Goal: Information Seeking & Learning: Learn about a topic

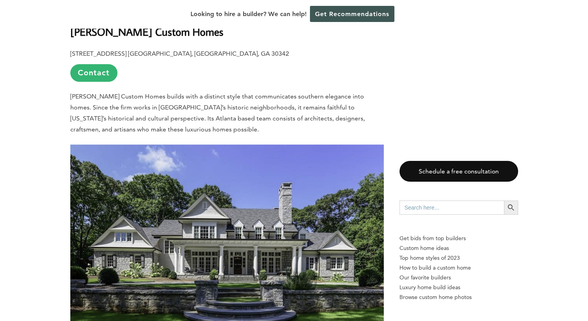
scroll to position [1157, 0]
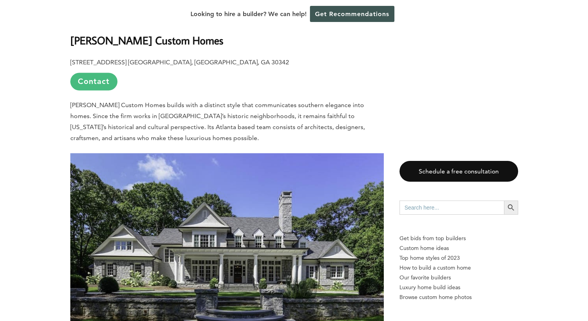
click at [102, 74] on link "Contact" at bounding box center [93, 82] width 47 height 18
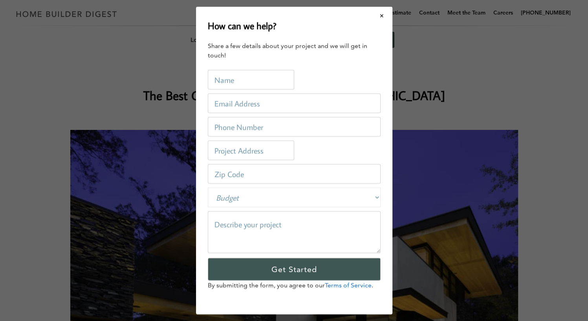
scroll to position [0, 0]
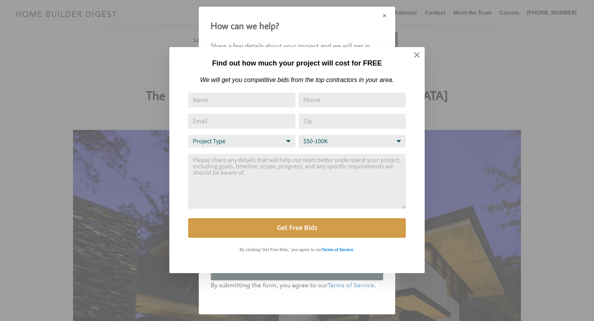
click at [388, 19] on div "Find out how much your project will cost for FREE We will get you competitive b…" at bounding box center [297, 160] width 594 height 321
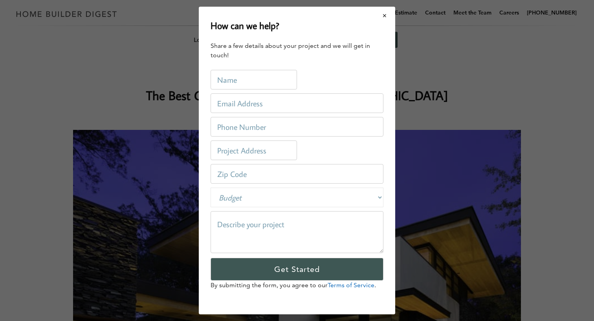
click at [384, 16] on button "Close modal" at bounding box center [384, 15] width 21 height 16
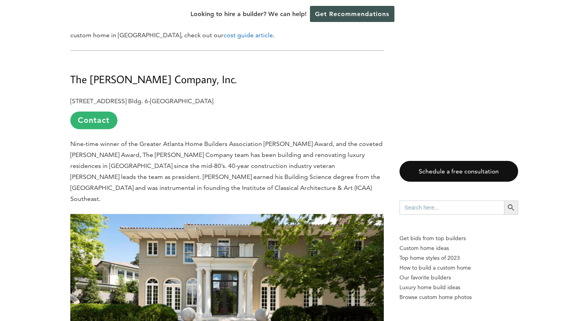
scroll to position [609, 0]
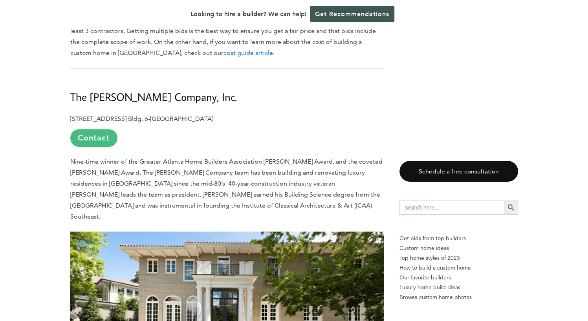
click at [106, 143] on link "Contact" at bounding box center [93, 138] width 47 height 18
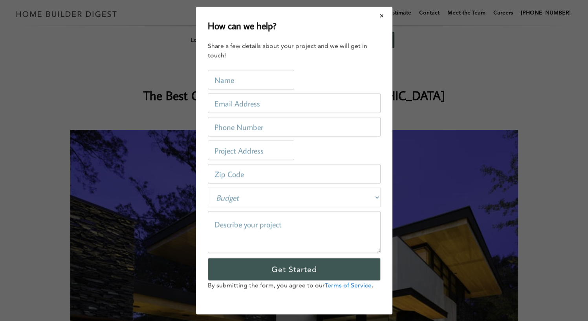
scroll to position [0, 0]
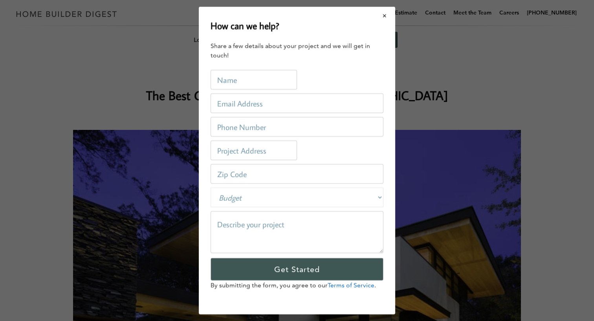
click at [388, 15] on button "Close modal" at bounding box center [384, 15] width 21 height 16
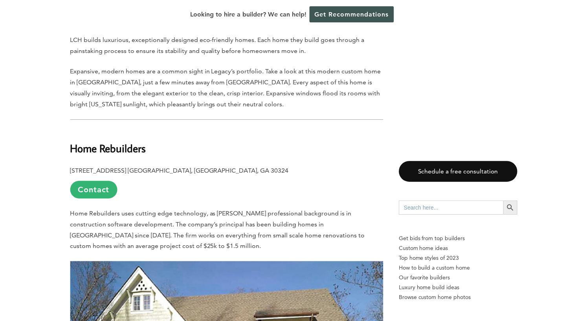
scroll to position [3635, 0]
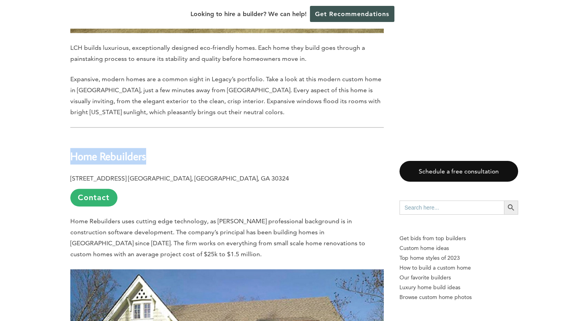
drag, startPoint x: 151, startPoint y: 124, endPoint x: 64, endPoint y: 121, distance: 86.9
copy b "Home Rebuilders"
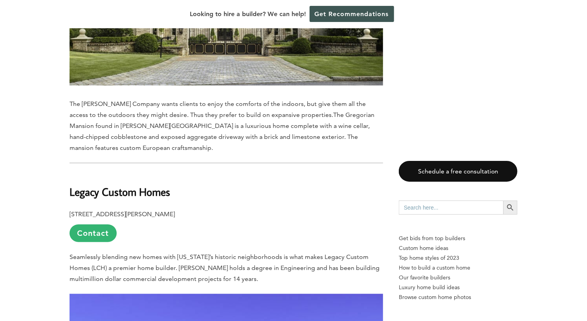
scroll to position [3148, 0]
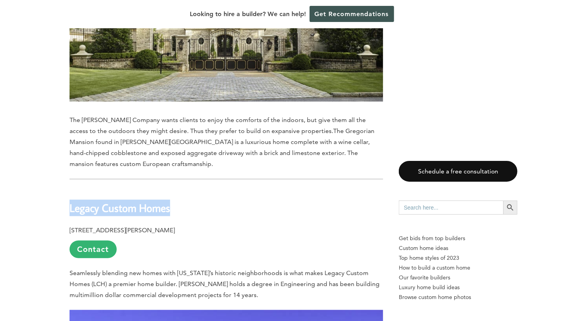
drag, startPoint x: 177, startPoint y: 178, endPoint x: 69, endPoint y: 168, distance: 109.2
copy b "Legacy Custom Homes"
click at [264, 225] on p "[STREET_ADDRESS][PERSON_NAME] Contact" at bounding box center [226, 241] width 313 height 33
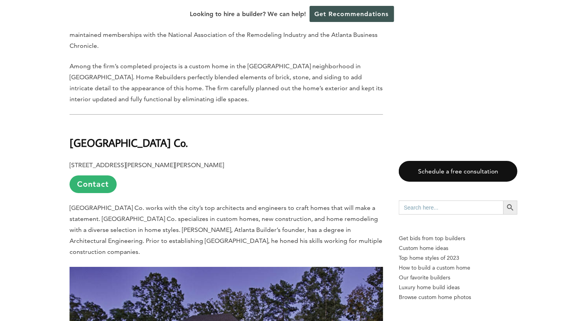
scroll to position [4099, 0]
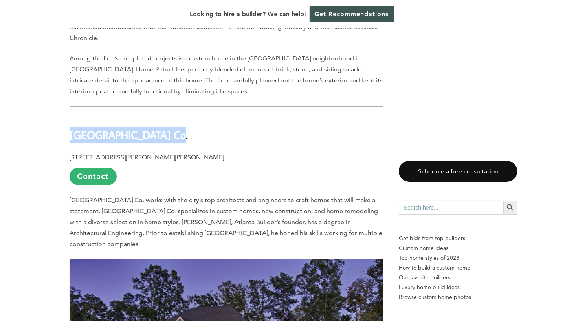
drag, startPoint x: 162, startPoint y: 101, endPoint x: 69, endPoint y: 103, distance: 93.1
copy b "[GEOGRAPHIC_DATA] Co."
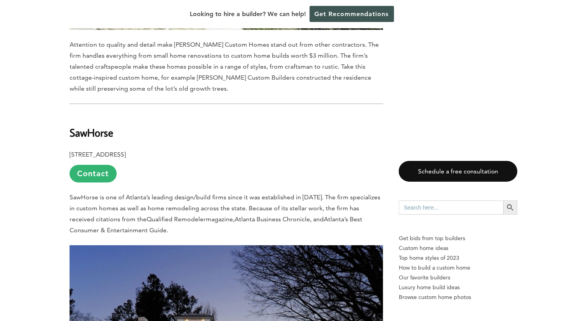
scroll to position [5772, 0]
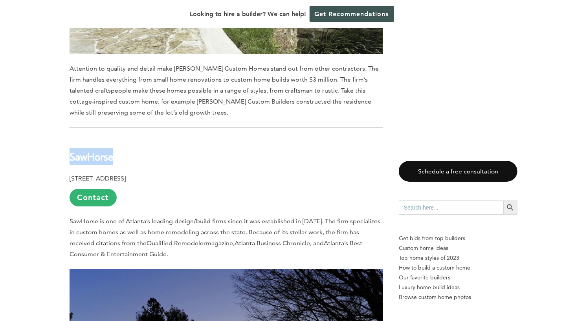
drag, startPoint x: 114, startPoint y: 90, endPoint x: 72, endPoint y: 88, distance: 41.6
click at [72, 137] on h2 "SawHorse" at bounding box center [226, 150] width 313 height 27
copy b "SawHorse"
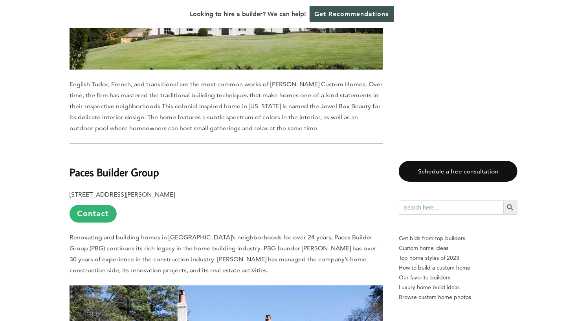
scroll to position [2346, 0]
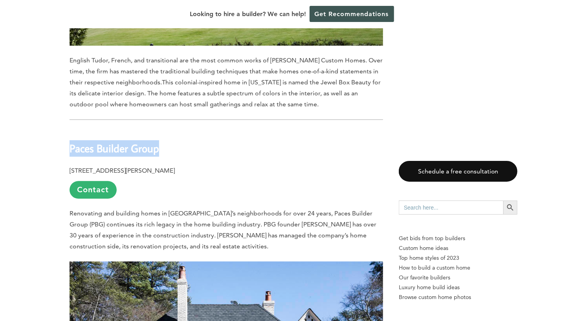
drag, startPoint x: 160, startPoint y: 128, endPoint x: 71, endPoint y: 128, distance: 89.5
click at [71, 129] on h2 "Paces Builder Group" at bounding box center [226, 142] width 313 height 27
copy b "Paces Builder Group"
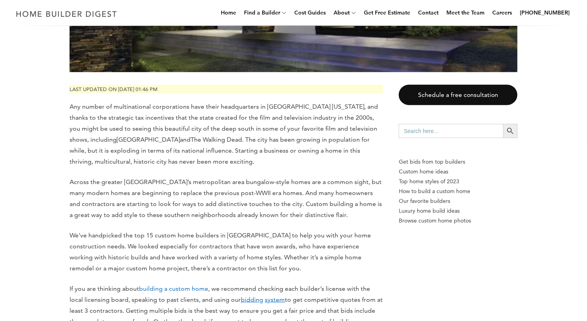
scroll to position [0, 0]
